Goal: Task Accomplishment & Management: Use online tool/utility

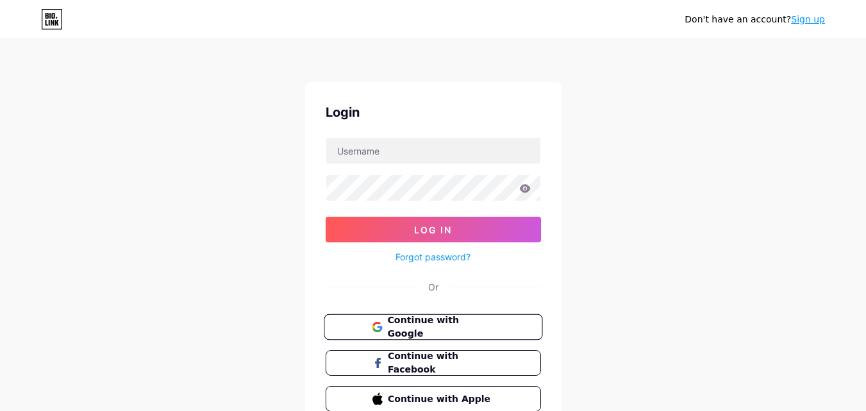
click at [447, 327] on span "Continue with Google" at bounding box center [440, 328] width 107 height 28
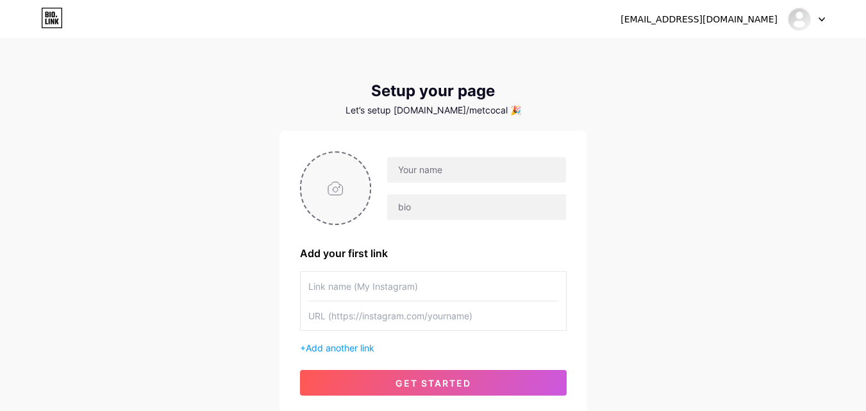
click at [313, 186] on input "file" at bounding box center [335, 188] width 69 height 71
type input "C:\fakepath\Screenshot_4.jpg"
click at [435, 171] on input "text" at bounding box center [476, 170] width 178 height 26
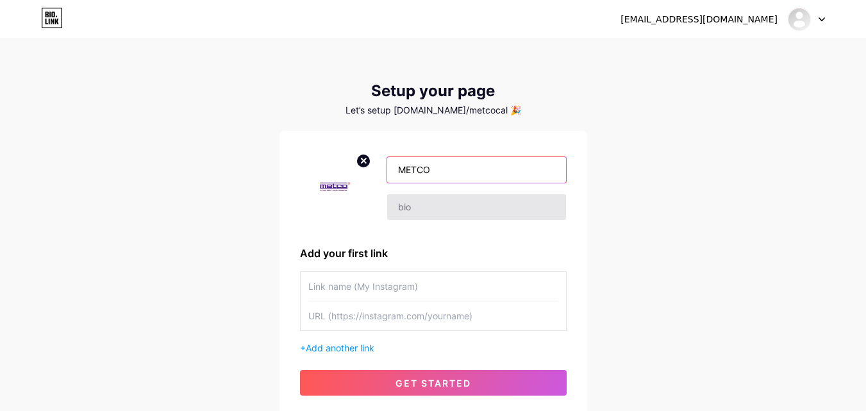
type input "METCO"
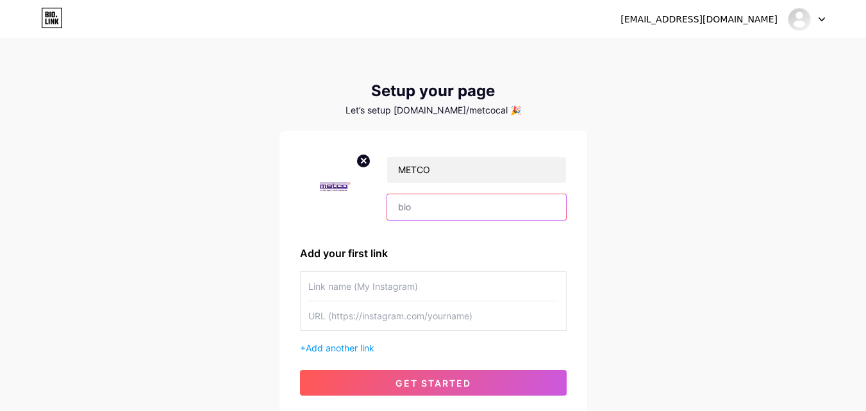
click at [410, 211] on input "text" at bounding box center [476, 207] width 178 height 26
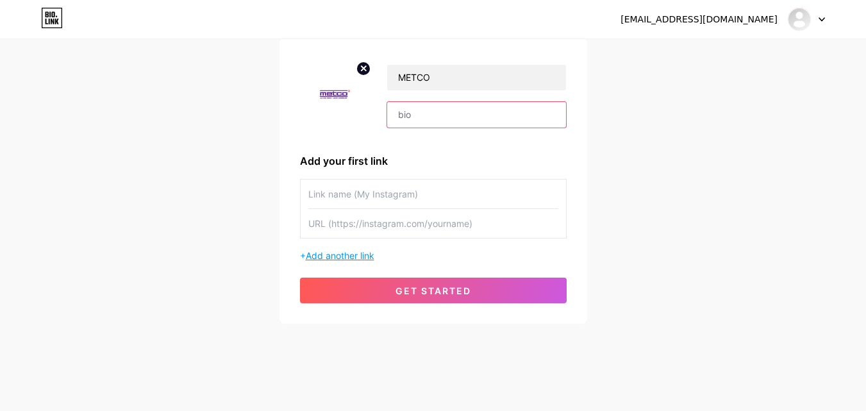
scroll to position [97, 0]
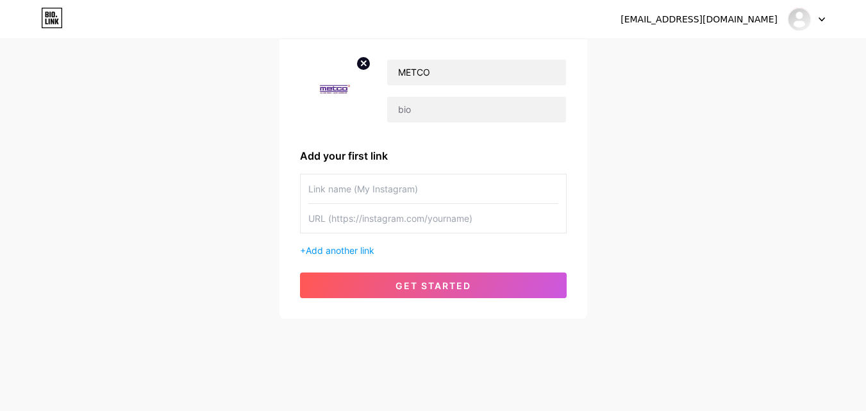
click at [381, 193] on input "text" at bounding box center [433, 188] width 250 height 29
type input "Website"
click at [346, 220] on input "text" at bounding box center [433, 218] width 250 height 29
paste input "[URL][DOMAIN_NAME]"
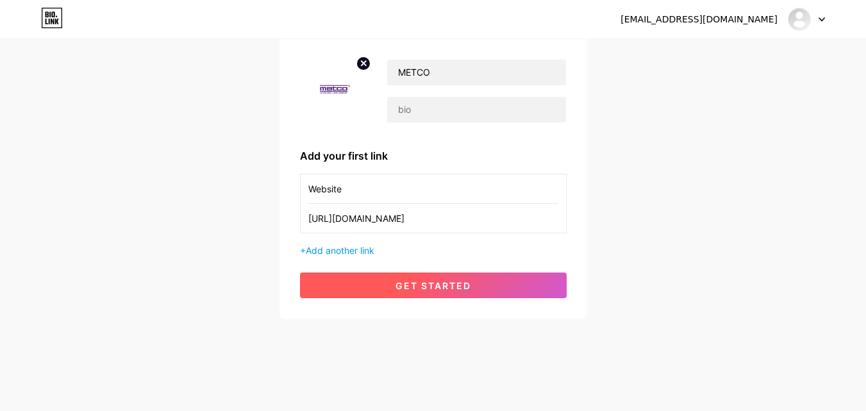
type input "[URL][DOMAIN_NAME]"
click at [449, 289] on span "get started" at bounding box center [434, 285] width 76 height 11
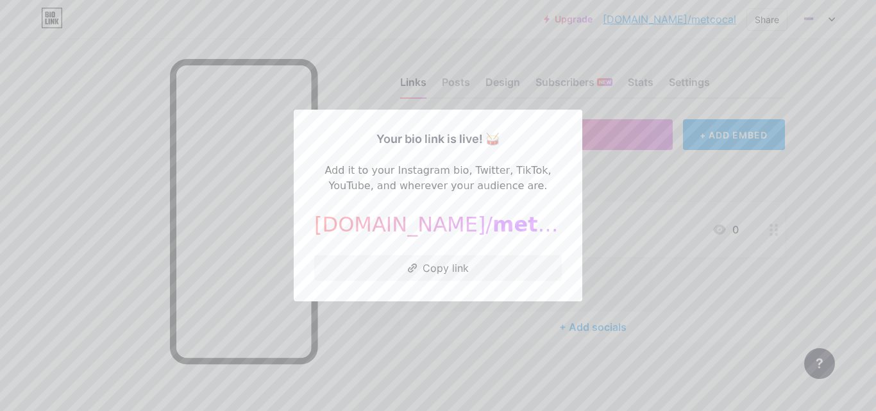
click at [645, 220] on div at bounding box center [438, 205] width 876 height 411
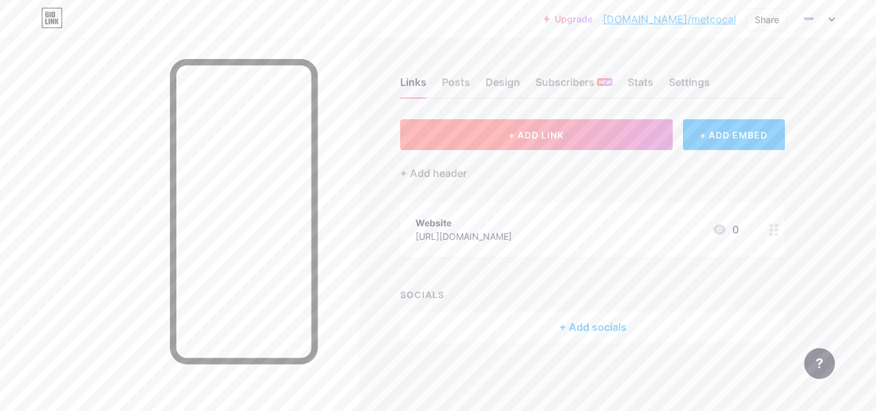
click at [505, 139] on button "+ ADD LINK" at bounding box center [536, 134] width 273 height 31
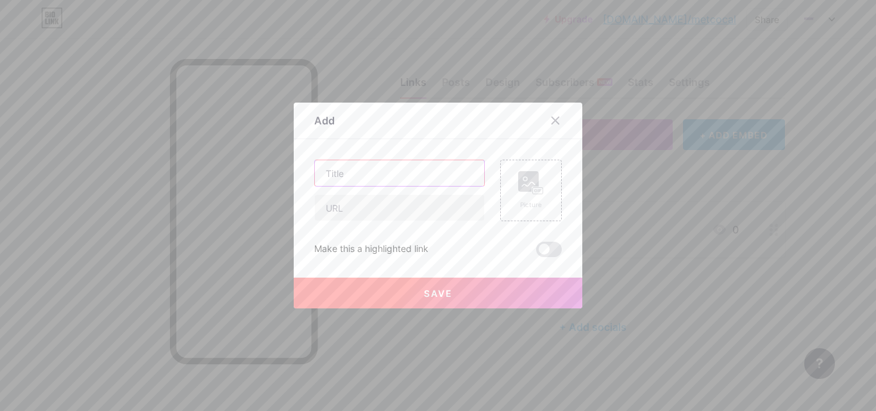
click at [389, 172] on input "text" at bounding box center [399, 173] width 169 height 26
paste input "How Pig Casting Machine (PCM) Improves Safety and Productivity"
type input "How Pig Casting Machine (PCM) Improves Safety and Productivity"
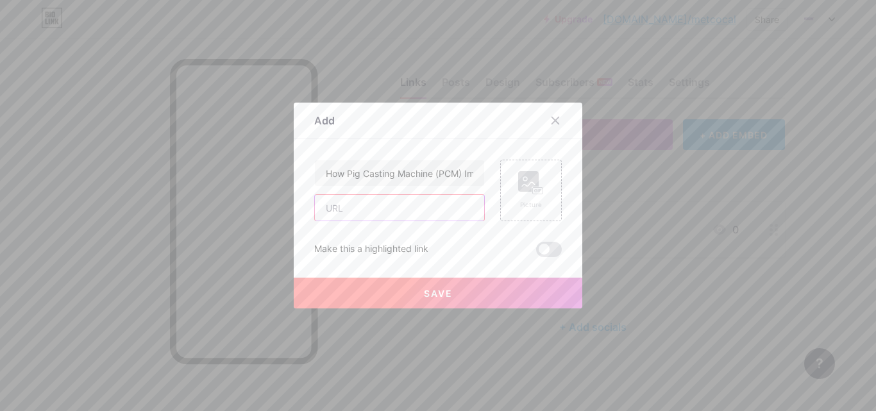
click at [369, 210] on input "text" at bounding box center [399, 208] width 169 height 26
paste input "[URL][DOMAIN_NAME]"
type input "[URL][DOMAIN_NAME]"
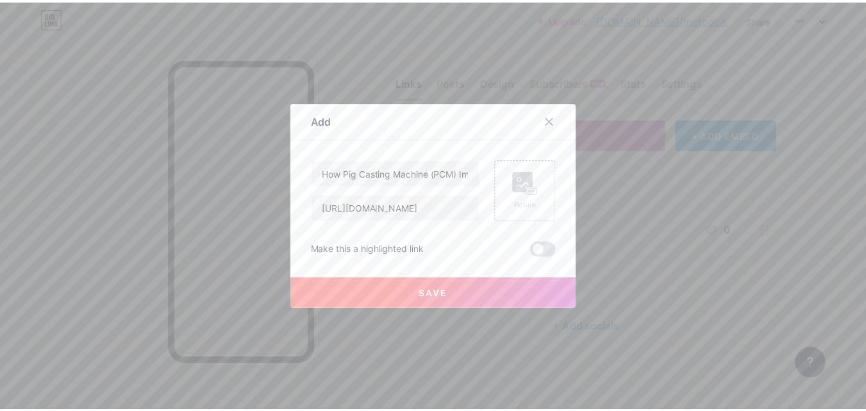
scroll to position [0, 0]
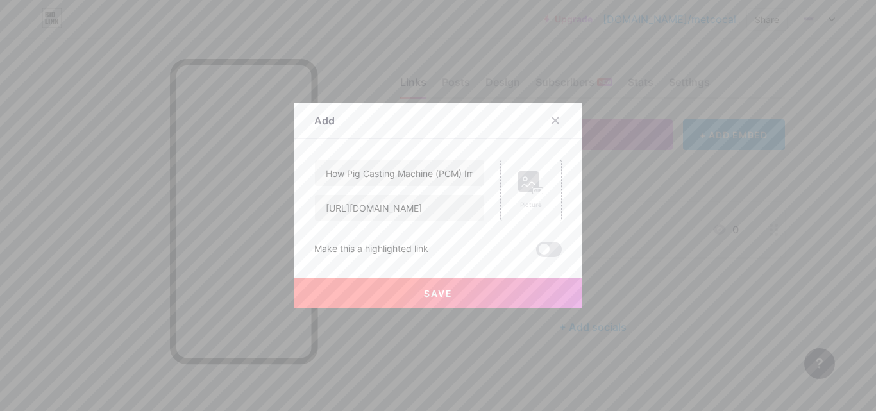
click at [436, 294] on span "Save" at bounding box center [438, 293] width 29 height 11
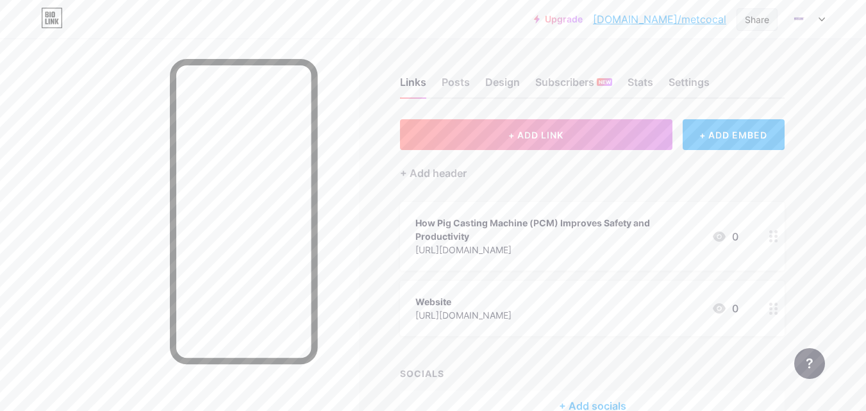
click at [755, 22] on div "Share" at bounding box center [757, 19] width 24 height 13
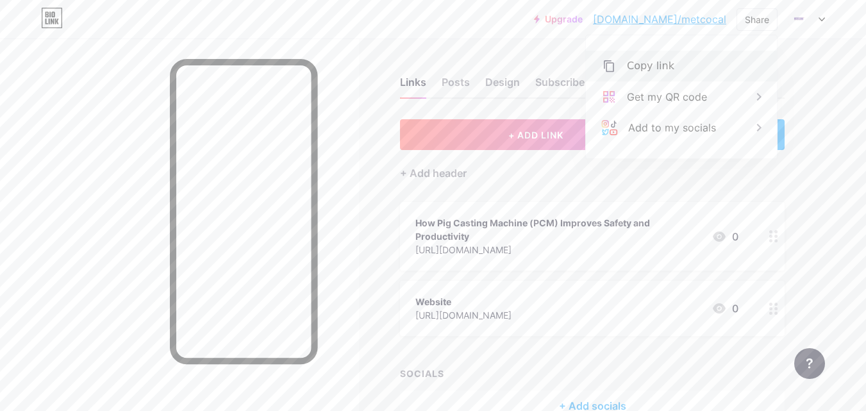
click at [661, 66] on div "Copy link" at bounding box center [650, 65] width 47 height 15
